Goal: Information Seeking & Learning: Learn about a topic

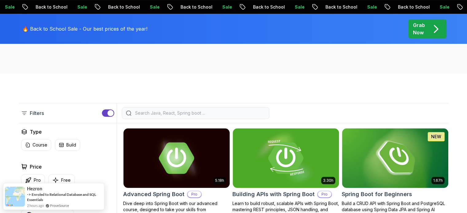
scroll to position [102, 0]
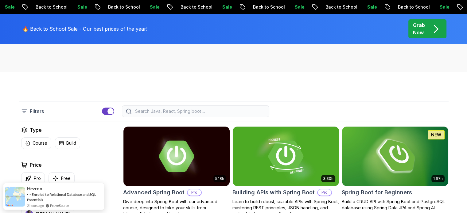
click at [209, 114] on div at bounding box center [195, 112] width 147 height 12
click at [213, 113] on input "search" at bounding box center [199, 111] width 131 height 6
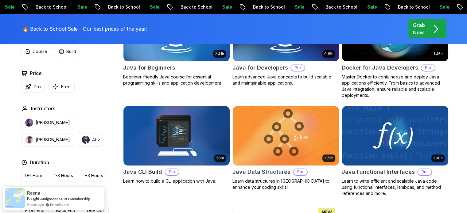
scroll to position [251, 0]
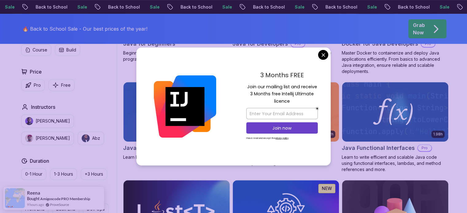
type input "java"
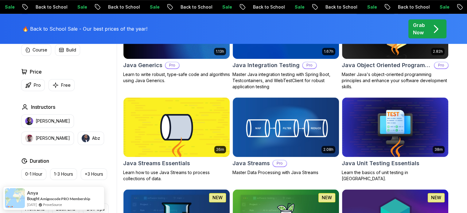
scroll to position [430, 0]
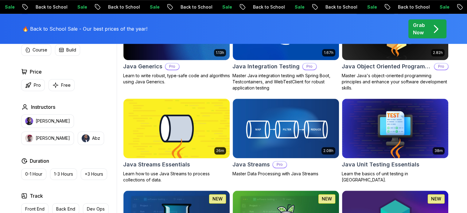
click at [173, 127] on img at bounding box center [176, 128] width 111 height 62
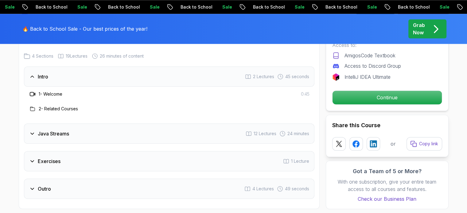
scroll to position [820, 0]
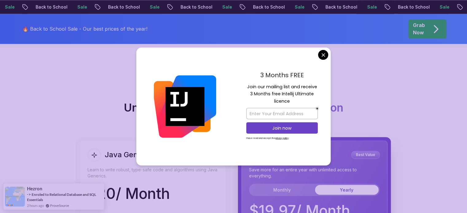
scroll to position [1026, 0]
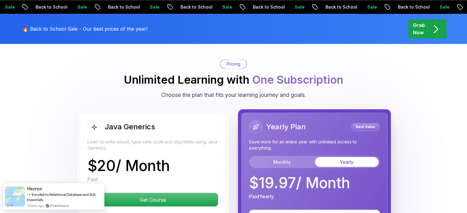
click at [325, 53] on body "Sale Back to School Sale Back to School Sale Back to School Sale Back to School…" at bounding box center [233, 131] width 467 height 2315
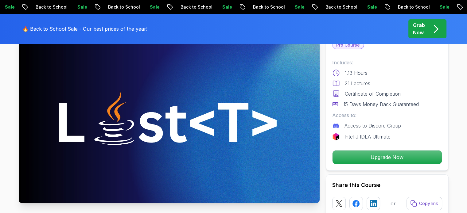
scroll to position [0, 0]
